Goal: Task Accomplishment & Management: Manage account settings

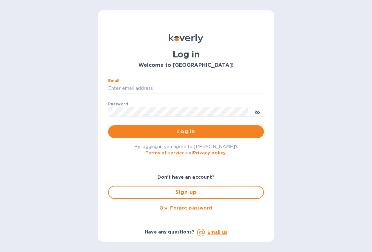
click at [187, 85] on input "Email" at bounding box center [186, 89] width 156 height 10
type input "[EMAIL_ADDRESS][DOMAIN_NAME]"
click at [108, 125] on button "Log in" at bounding box center [186, 131] width 156 height 13
click at [168, 86] on input "Email" at bounding box center [186, 89] width 156 height 10
click at [246, 231] on div "Have any questions? Email us" at bounding box center [186, 232] width 158 height 10
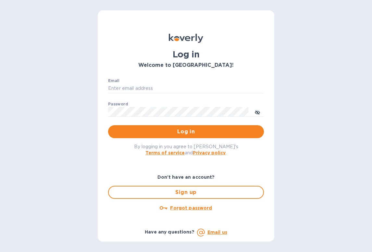
click at [187, 208] on u "Forgot password" at bounding box center [191, 207] width 42 height 5
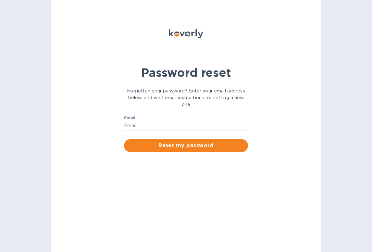
click at [167, 121] on input "Email" at bounding box center [186, 126] width 124 height 10
type input "[EMAIL_ADDRESS][DOMAIN_NAME]"
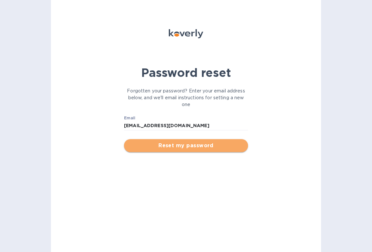
click at [177, 143] on span "Reset my password" at bounding box center [185, 146] width 113 height 8
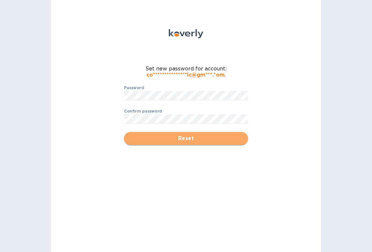
click at [189, 142] on span "Reset" at bounding box center [185, 139] width 113 height 8
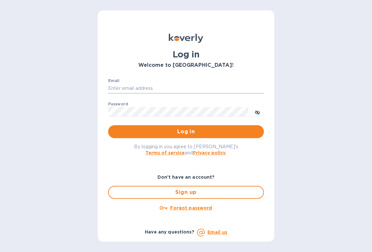
click at [165, 88] on input "Email" at bounding box center [186, 89] width 156 height 10
type input "[EMAIL_ADDRESS][DOMAIN_NAME]"
click at [108, 125] on button "Log in" at bounding box center [186, 131] width 156 height 13
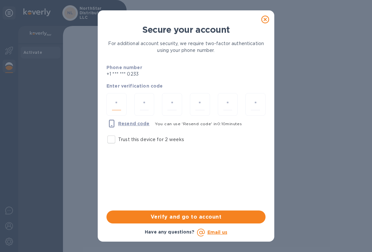
click at [117, 103] on input "number" at bounding box center [116, 105] width 9 height 12
type input "6"
type input "9"
type input "5"
type input "2"
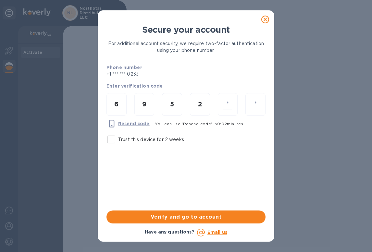
type input "0"
type input "1"
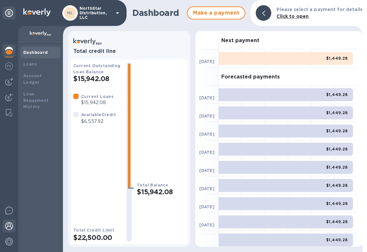
click at [9, 222] on img at bounding box center [9, 226] width 8 height 8
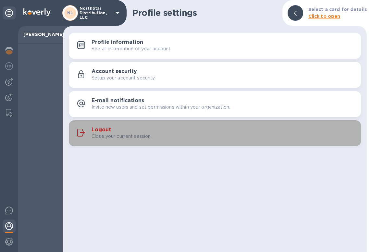
click at [106, 131] on h3 "Logout" at bounding box center [100, 130] width 19 height 6
